Goal: Connect with others: Establish contact or relationships with other users

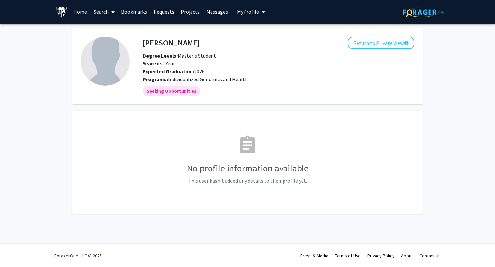
click at [103, 14] on link "Search" at bounding box center [103, 11] width 27 height 23
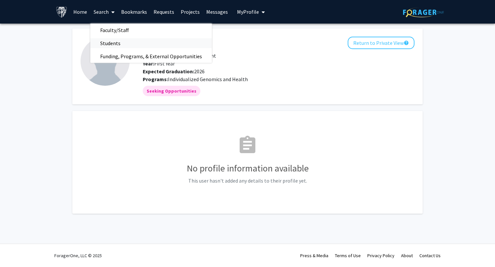
click at [117, 45] on span "Students" at bounding box center [110, 43] width 40 height 13
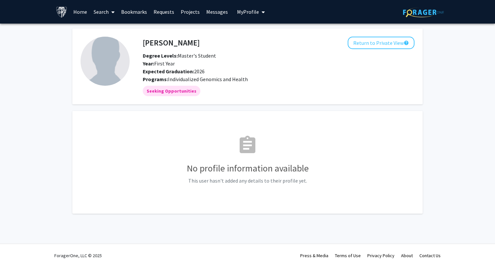
click at [114, 10] on icon at bounding box center [112, 11] width 3 height 5
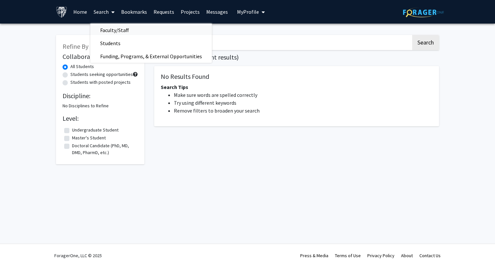
click at [110, 31] on span "Faculty/Staff" at bounding box center [114, 30] width 48 height 13
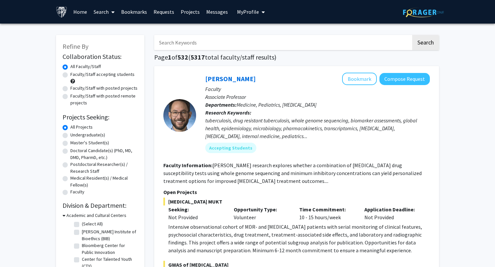
click at [102, 74] on label "Faculty/Staff accepting students" at bounding box center [102, 74] width 64 height 7
click at [75, 74] on input "Faculty/Staff accepting students" at bounding box center [72, 73] width 4 height 4
radio input "true"
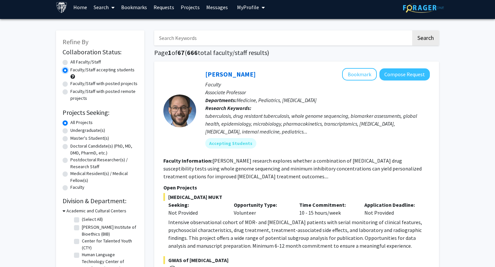
scroll to position [5, 0]
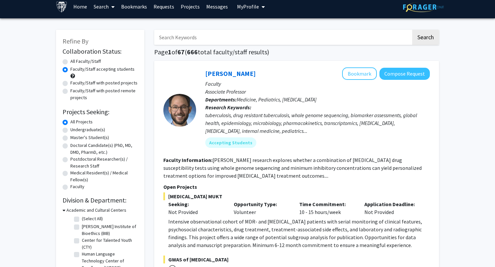
click at [102, 137] on label "Master's Student(s)" at bounding box center [89, 137] width 39 height 7
click at [75, 137] on input "Master's Student(s)" at bounding box center [72, 136] width 4 height 4
radio input "true"
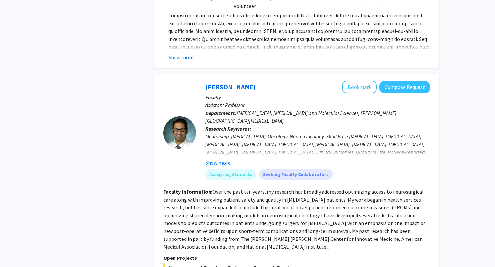
scroll to position [582, 0]
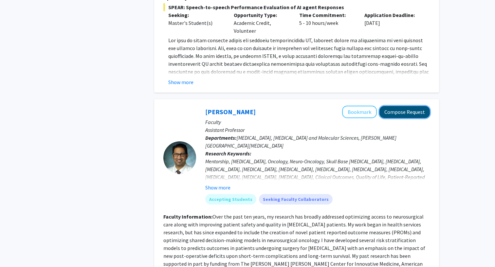
click at [395, 106] on button "Compose Request" at bounding box center [404, 112] width 50 height 12
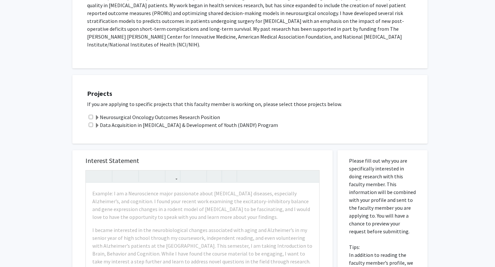
scroll to position [166, 0]
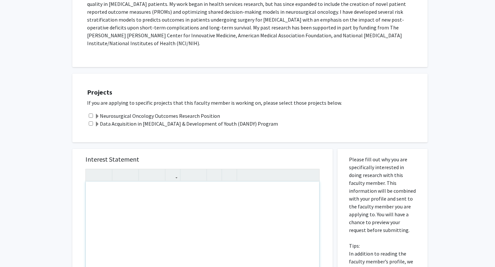
click at [206, 204] on div "Note to users with screen readers: Please press Alt+0 or Option+0 to deactivate…" at bounding box center [202, 257] width 233 height 150
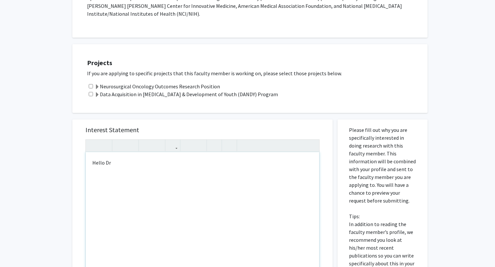
scroll to position [252, 0]
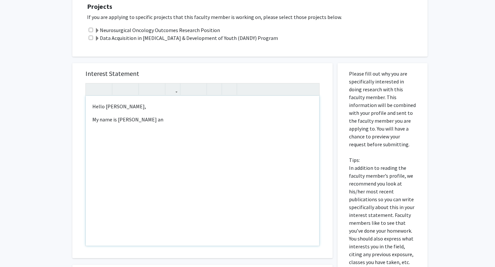
type textarea "<p>Hello [PERSON_NAME],&nbsp;</p><p>My name is [PERSON_NAME] and&nbsp;</p>"
